Goal: Information Seeking & Learning: Understand process/instructions

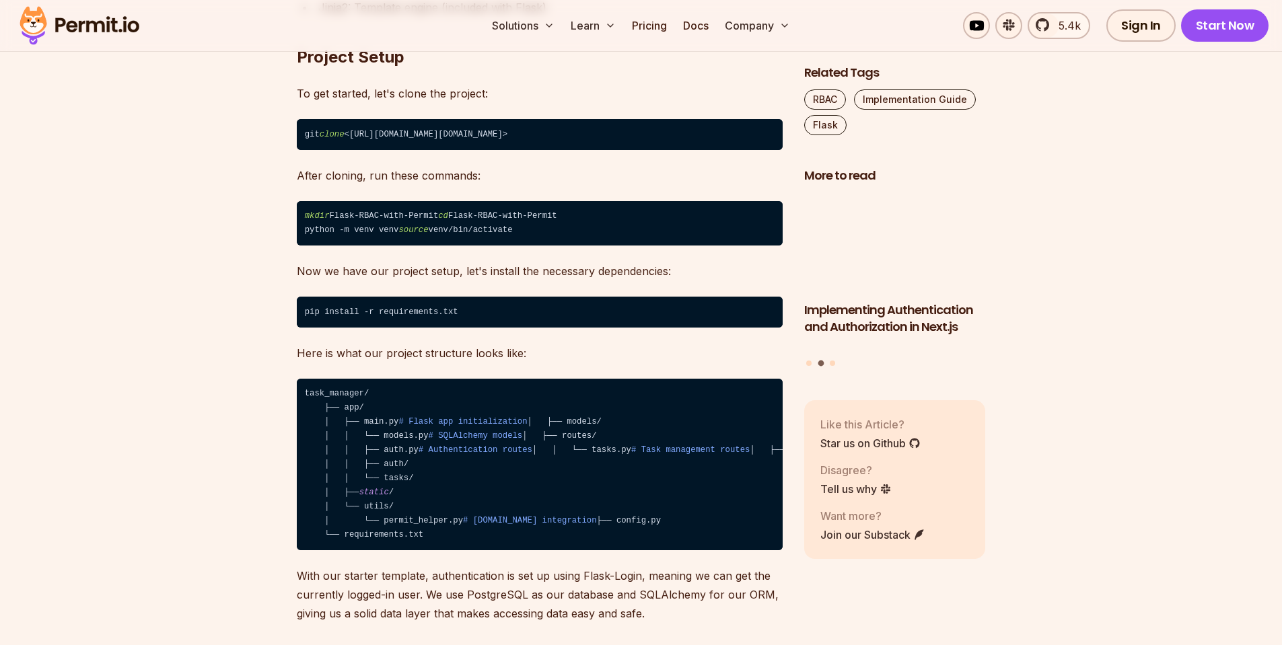
scroll to position [3567, 0]
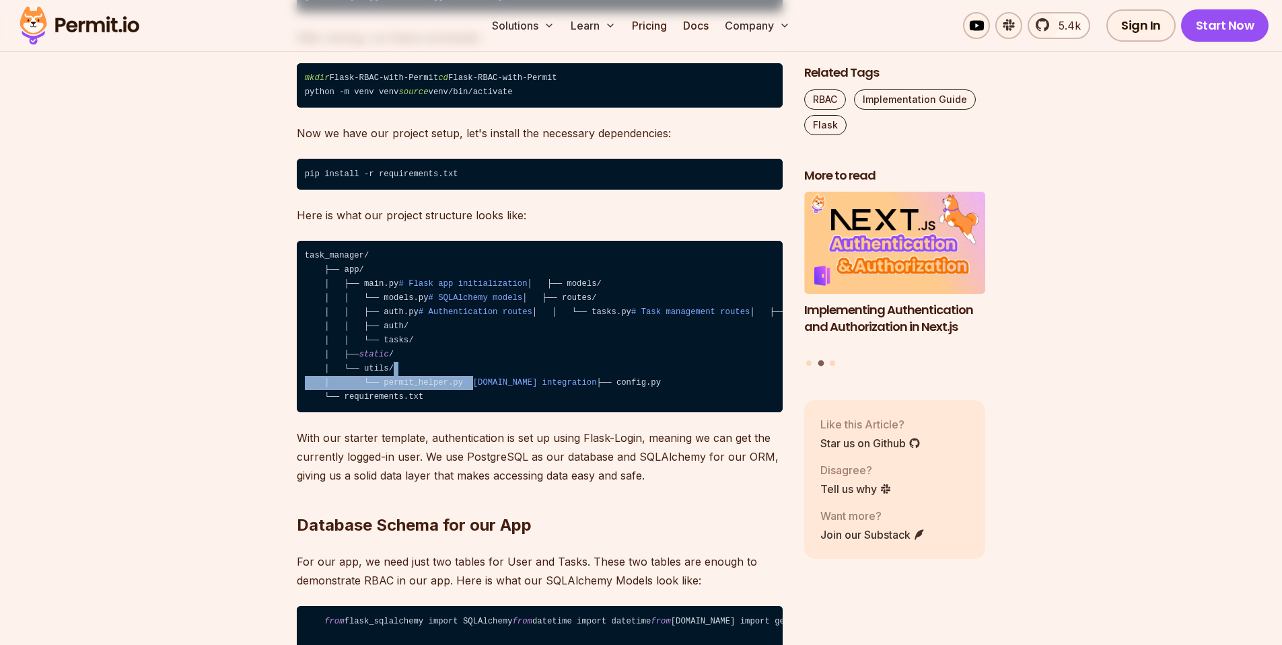
drag, startPoint x: 464, startPoint y: 449, endPoint x: 594, endPoint y: 439, distance: 130.2
click at [594, 413] on code "task_manager/ ├── app/ │ ├── main.py # Flask app initialization │ ├── models/ │…" at bounding box center [540, 327] width 486 height 172
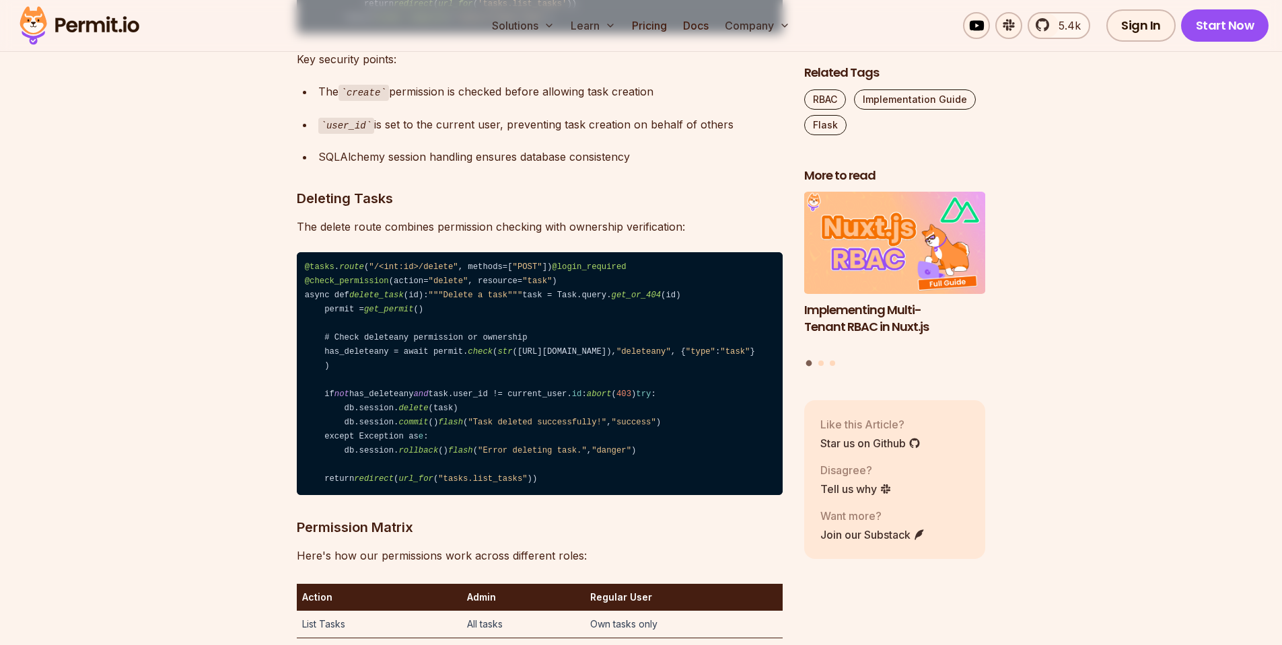
scroll to position [9220, 0]
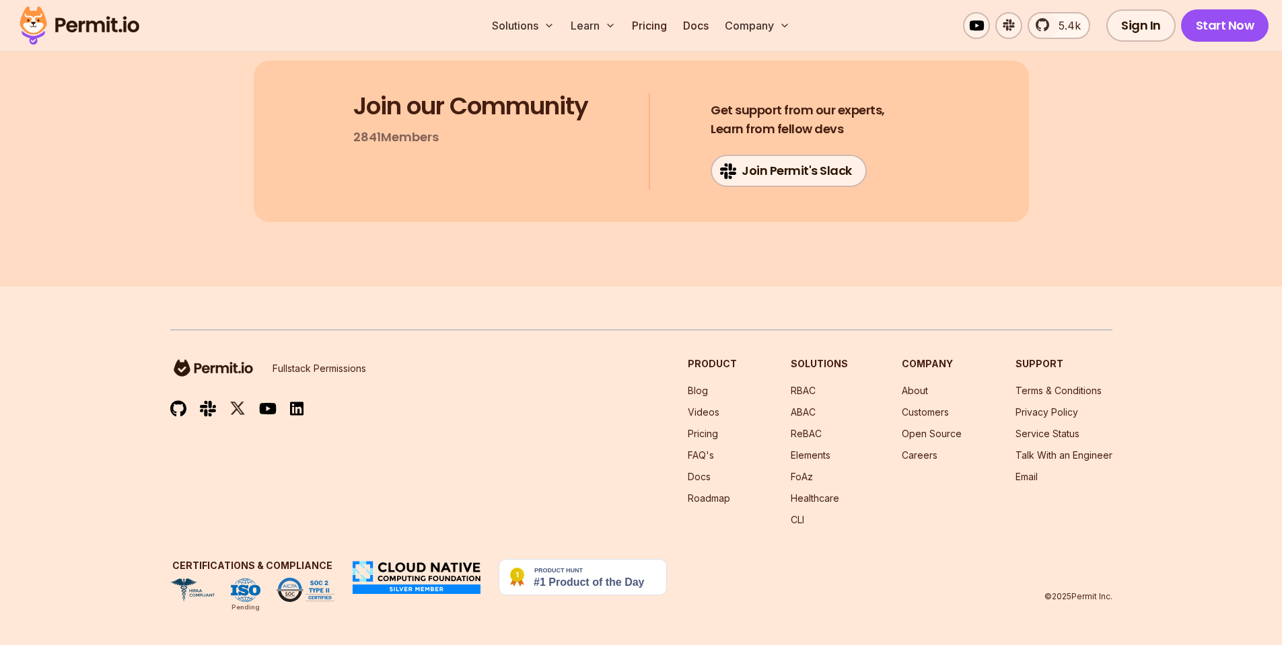
scroll to position [11576, 0]
